Goal: Task Accomplishment & Management: Manage account settings

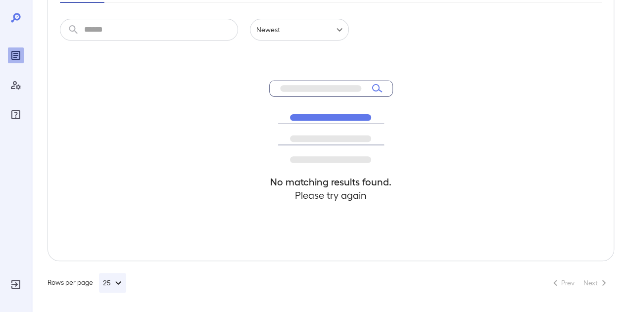
scroll to position [160, 0]
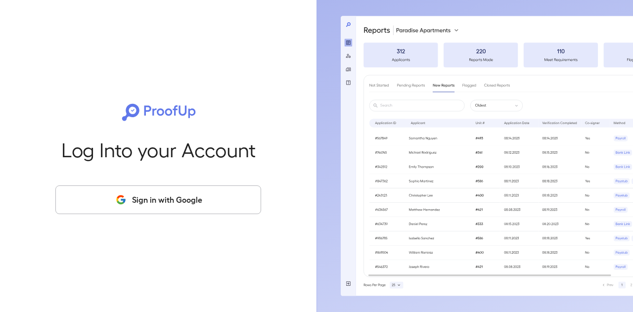
click at [187, 204] on button "Sign in with Google" at bounding box center [158, 199] width 206 height 29
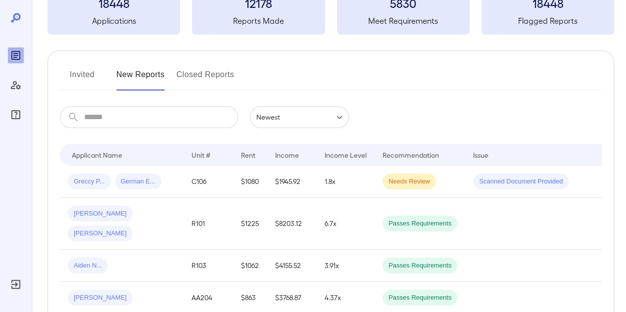
scroll to position [76, 0]
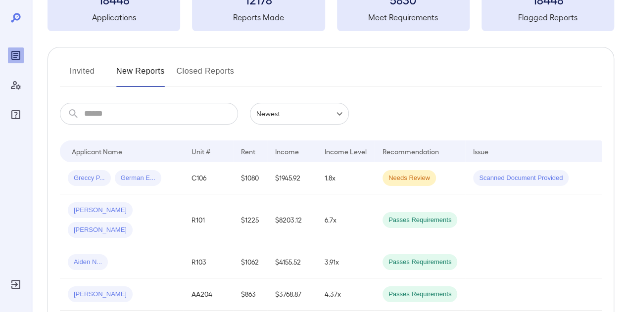
click at [80, 73] on button "Invited" at bounding box center [82, 75] width 45 height 24
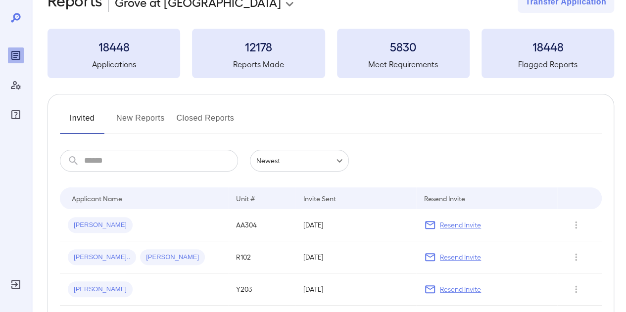
scroll to position [29, 0]
click at [89, 224] on span "[PERSON_NAME]" at bounding box center [100, 224] width 65 height 9
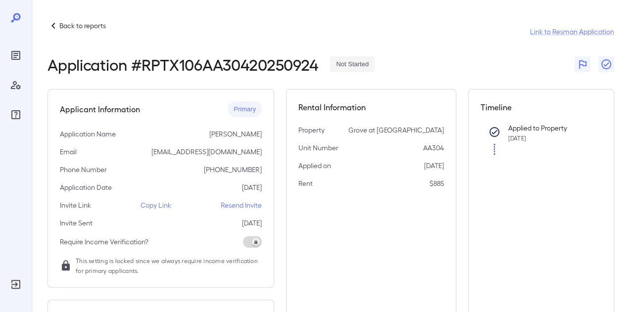
click at [246, 207] on p "Resend Invite" at bounding box center [241, 205] width 41 height 10
